Goal: Task Accomplishment & Management: Use online tool/utility

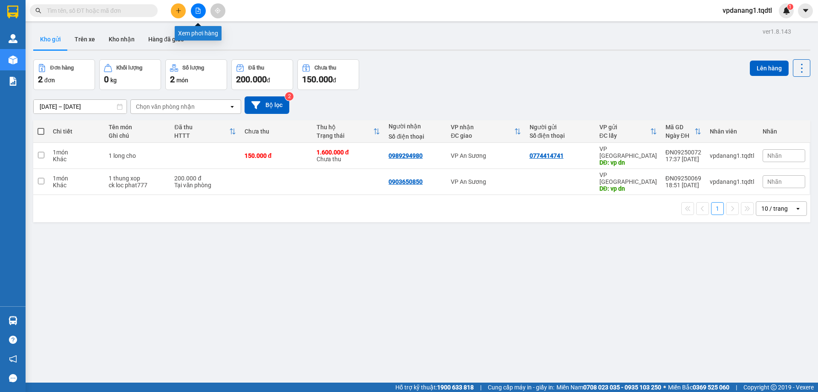
click at [205, 11] on button at bounding box center [198, 10] width 15 height 15
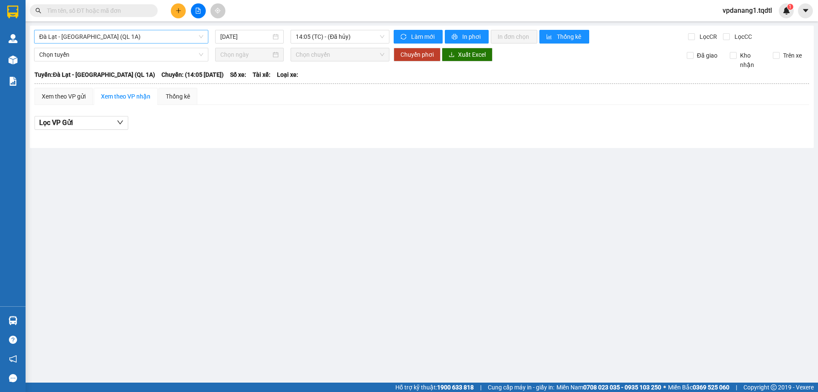
click at [174, 32] on span "Đà Lạt - [GEOGRAPHIC_DATA] (QL 1A)" at bounding box center [121, 36] width 164 height 13
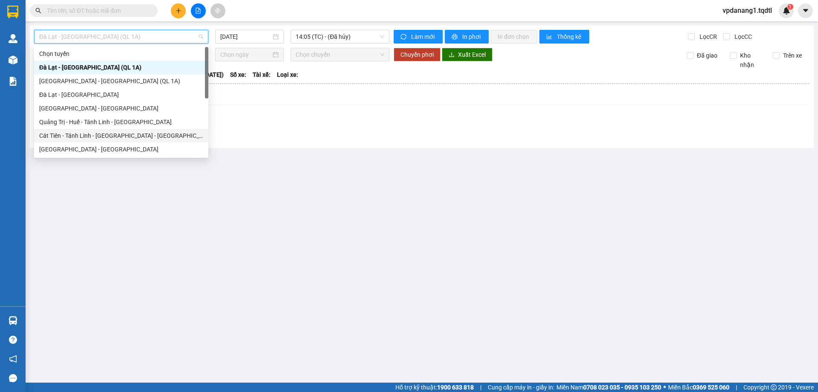
scroll to position [43, 0]
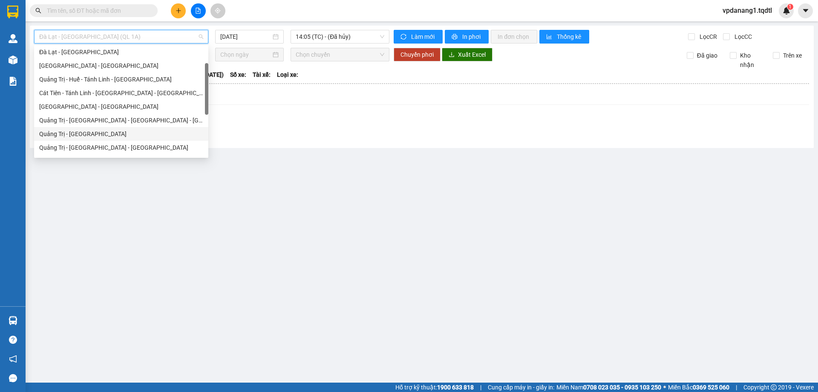
click at [84, 130] on div "Quảng Trị - [GEOGRAPHIC_DATA]" at bounding box center [121, 133] width 164 height 9
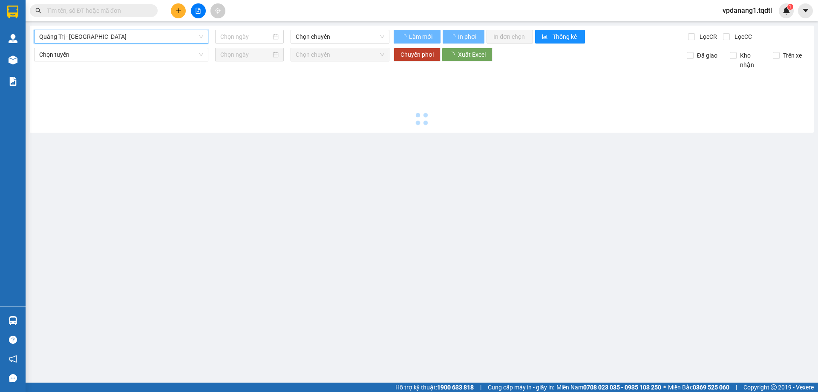
type input "[DATE]"
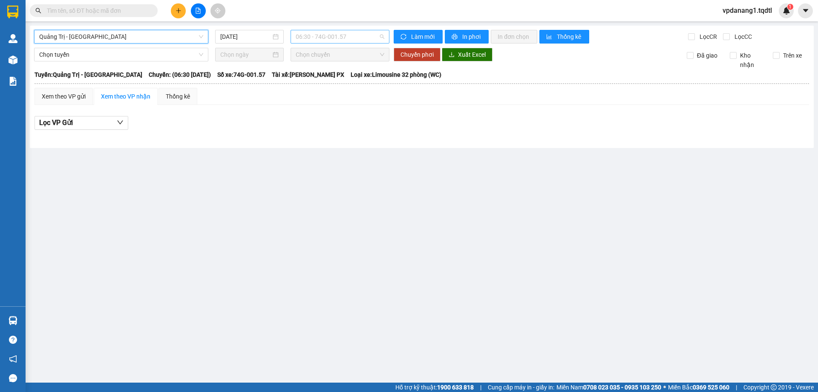
click at [367, 36] on span "06:30 - 74G-001.57" at bounding box center [340, 36] width 89 height 13
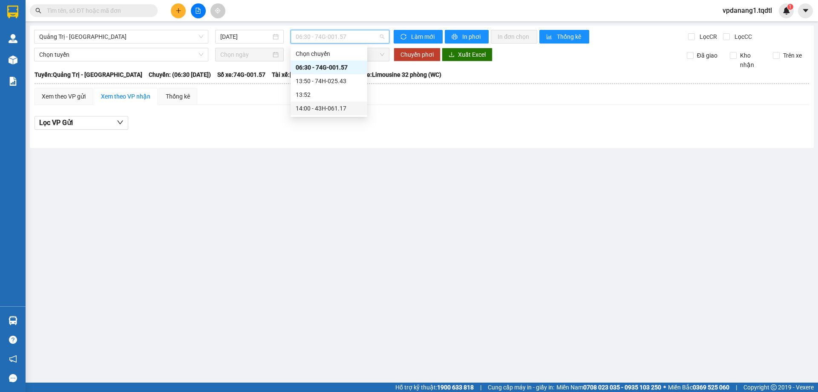
click at [351, 103] on div "14:00 - 43H-061.17" at bounding box center [329, 108] width 77 height 14
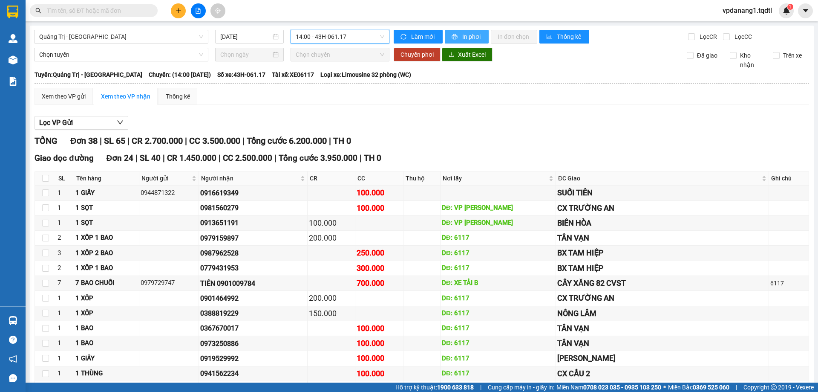
click at [464, 37] on span "In phơi" at bounding box center [472, 36] width 20 height 9
